Goal: Task Accomplishment & Management: Manage account settings

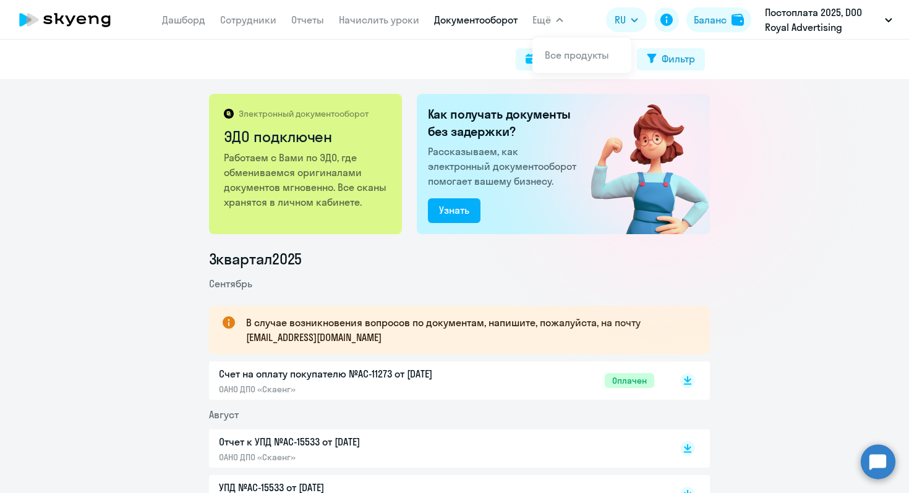
click at [255, 26] on app-menu-item-link "Сотрудники" at bounding box center [248, 19] width 56 height 15
click at [253, 22] on link "Сотрудники" at bounding box center [248, 20] width 56 height 12
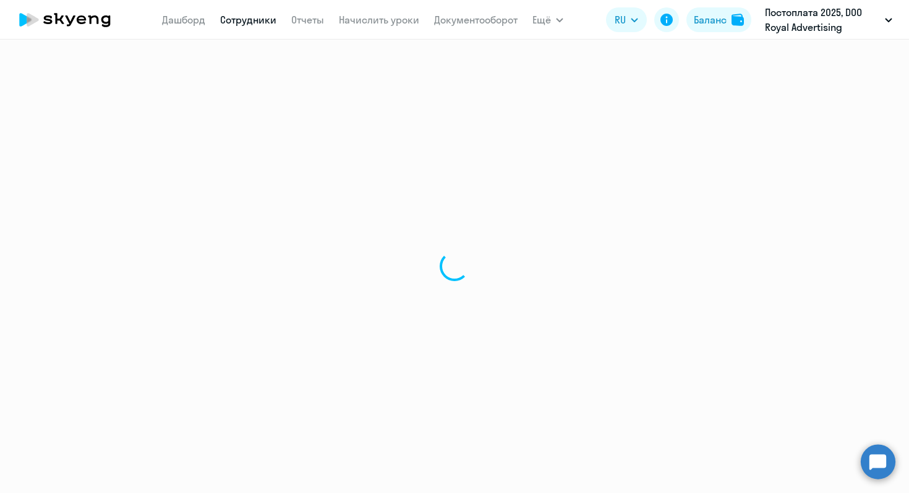
select select "30"
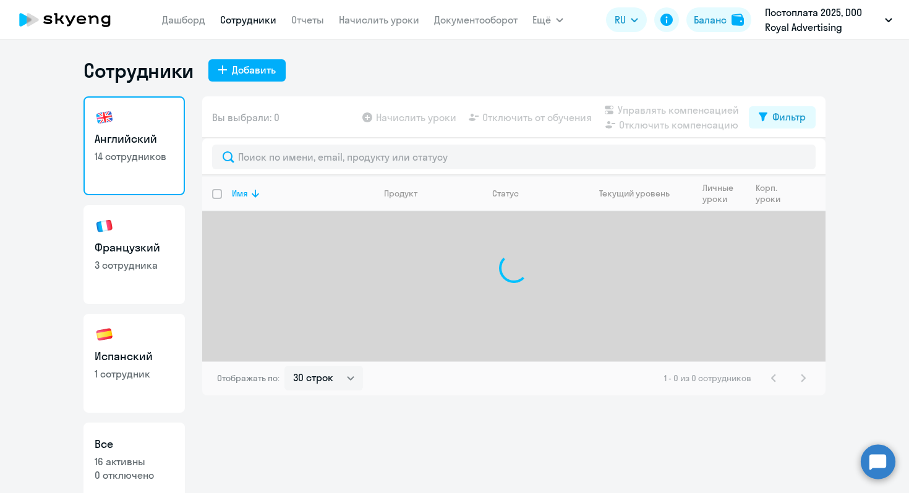
click at [116, 288] on link "Французкий 3 сотрудника" at bounding box center [133, 254] width 101 height 99
select select "30"
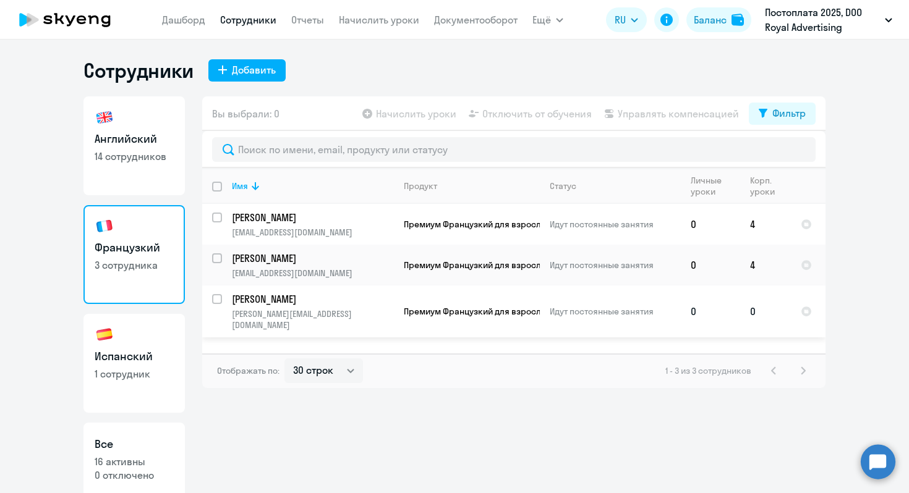
click at [214, 298] on input "select row 40476524" at bounding box center [224, 306] width 25 height 25
checkbox input "true"
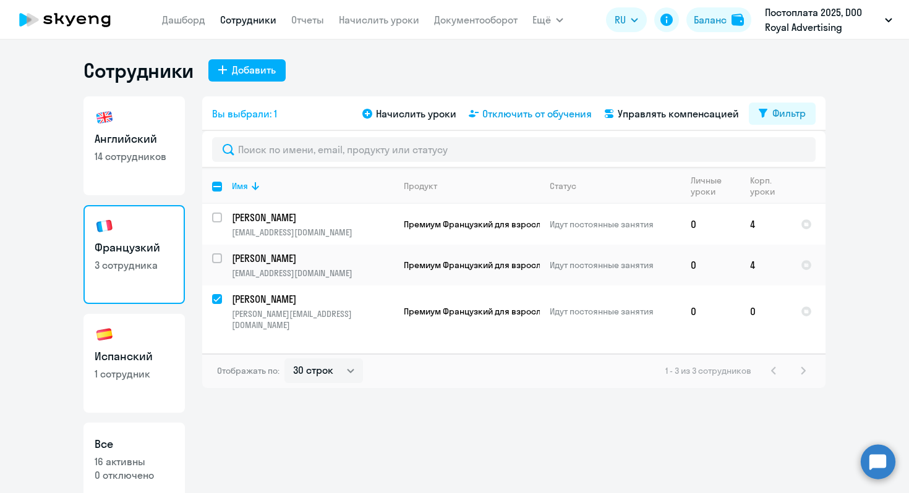
click at [518, 116] on span "Отключить от обучения" at bounding box center [536, 113] width 109 height 15
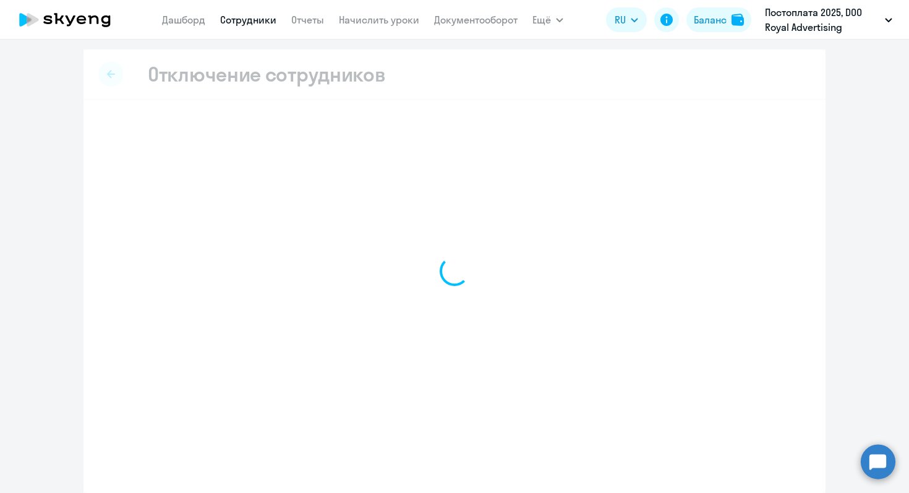
select select "all"
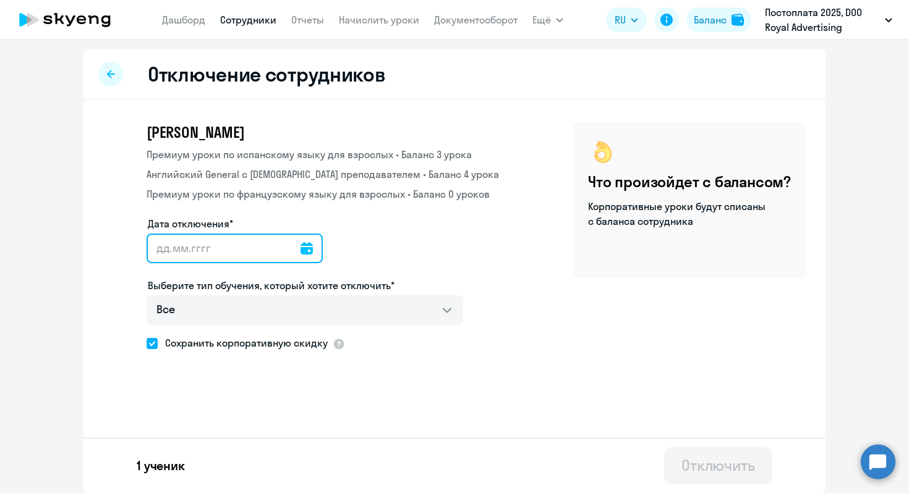
click at [288, 255] on input "Дата отключения*" at bounding box center [234, 249] width 176 height 30
click at [300, 250] on icon at bounding box center [306, 248] width 12 height 12
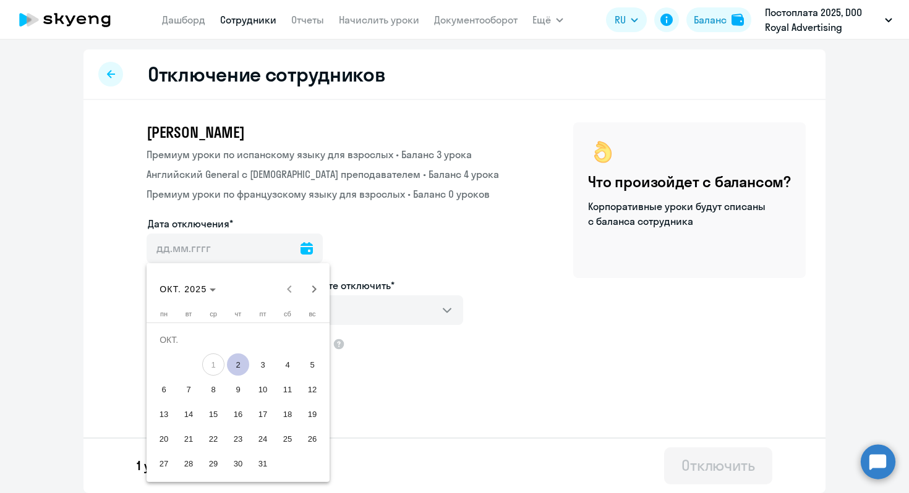
click at [231, 363] on span "2" at bounding box center [238, 365] width 22 height 22
type input "[DATE]"
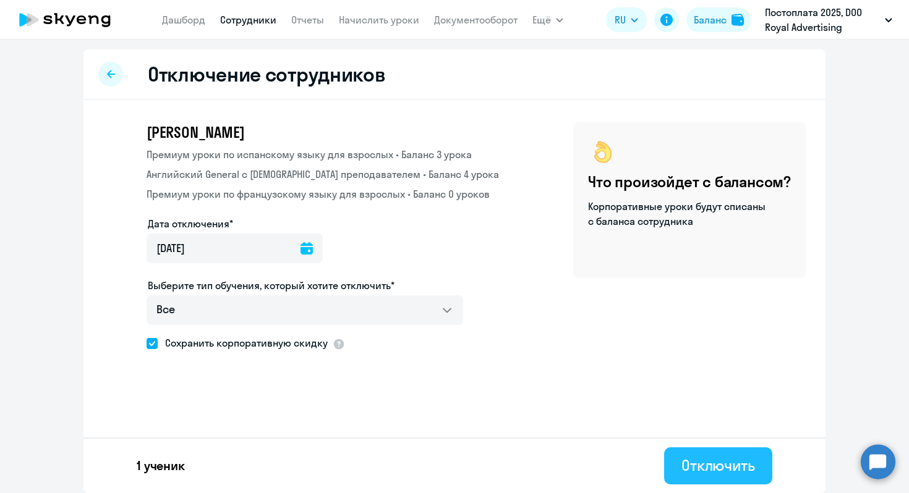
click at [695, 472] on div "Отключить" at bounding box center [718, 466] width 74 height 20
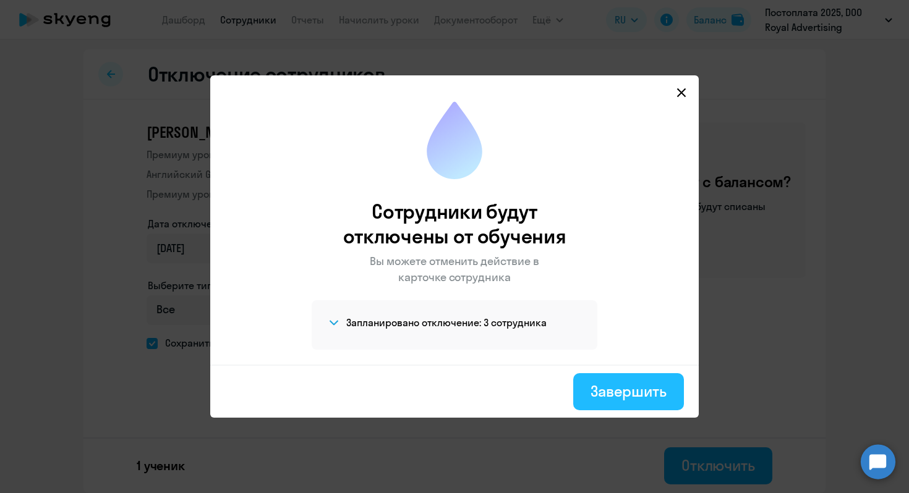
click at [637, 403] on button "Завершить" at bounding box center [628, 391] width 111 height 37
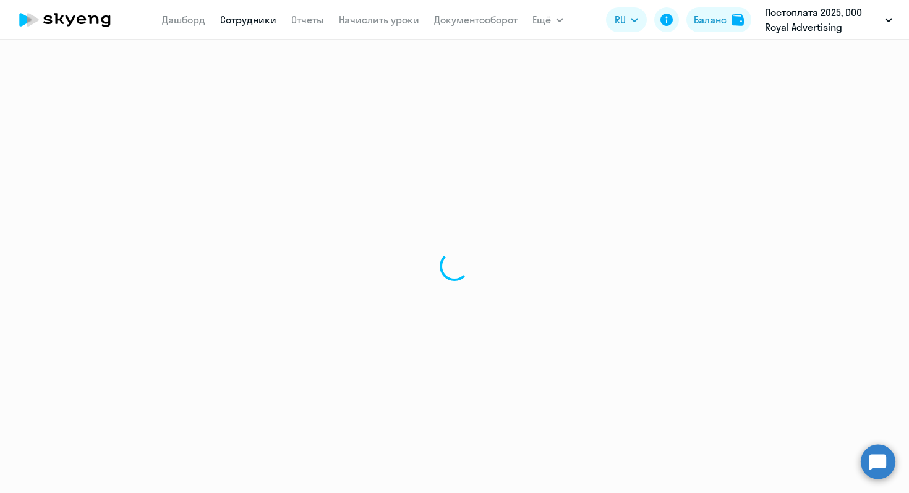
select select "30"
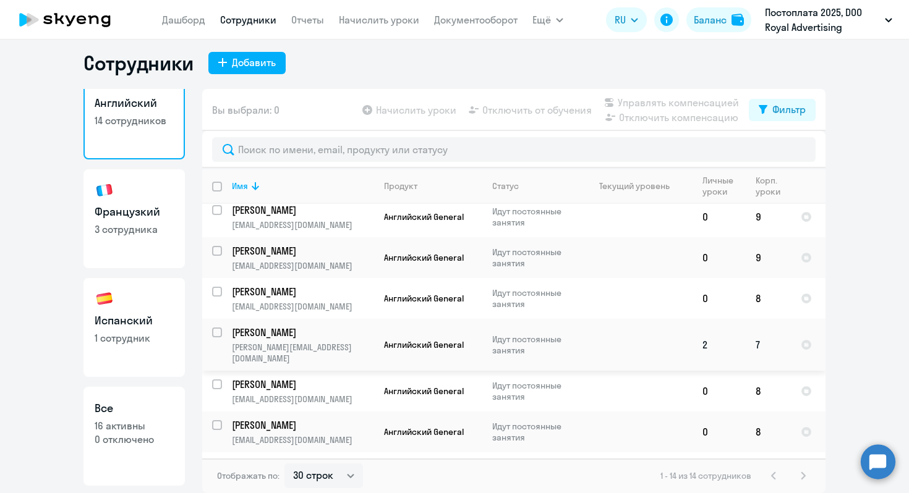
scroll to position [275, 0]
click at [130, 342] on p "1 сотрудник" at bounding box center [134, 338] width 79 height 14
select select "30"
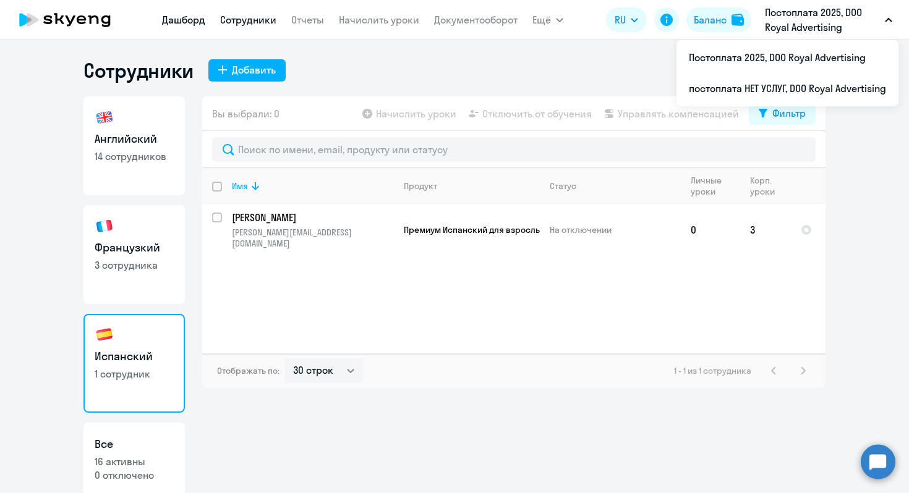
click at [198, 22] on link "Дашборд" at bounding box center [183, 20] width 43 height 12
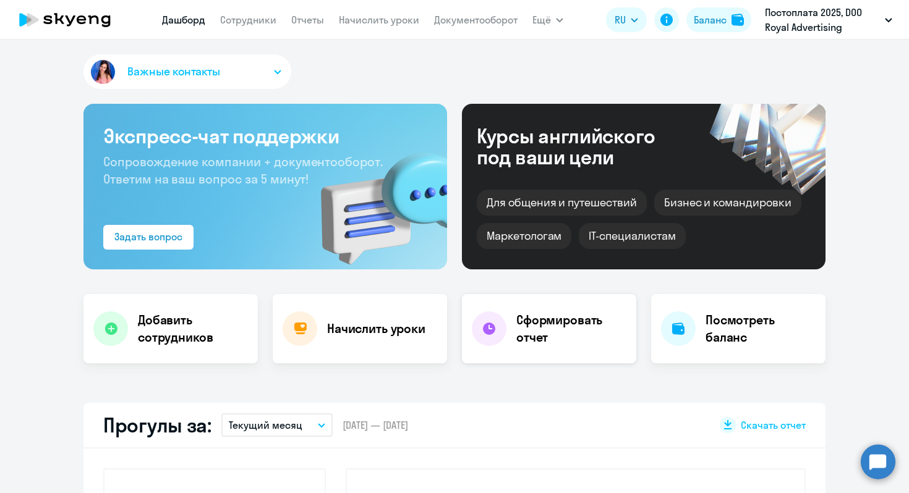
select select "30"
